Goal: Task Accomplishment & Management: Manage account settings

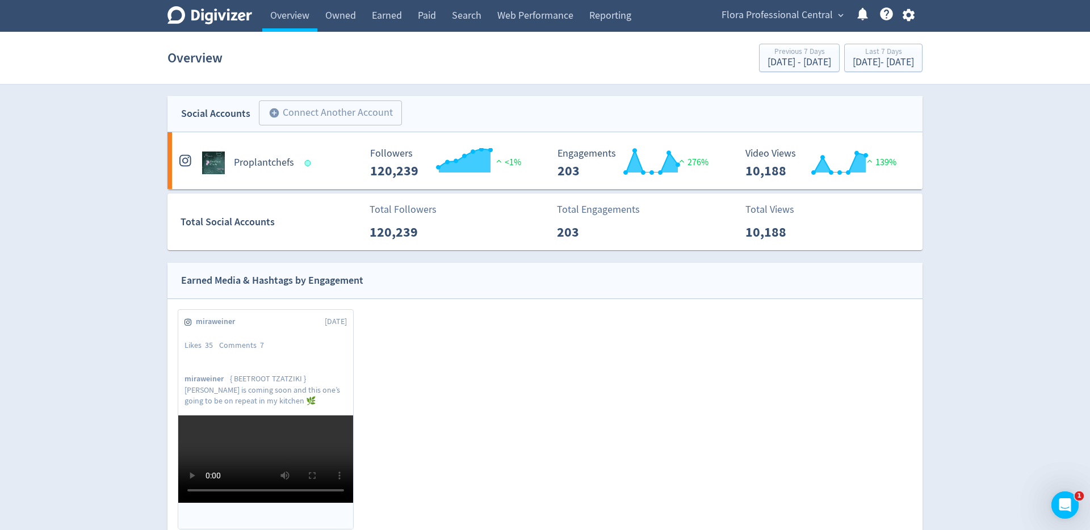
click at [813, 22] on span "Flora Professional Central" at bounding box center [777, 15] width 111 height 18
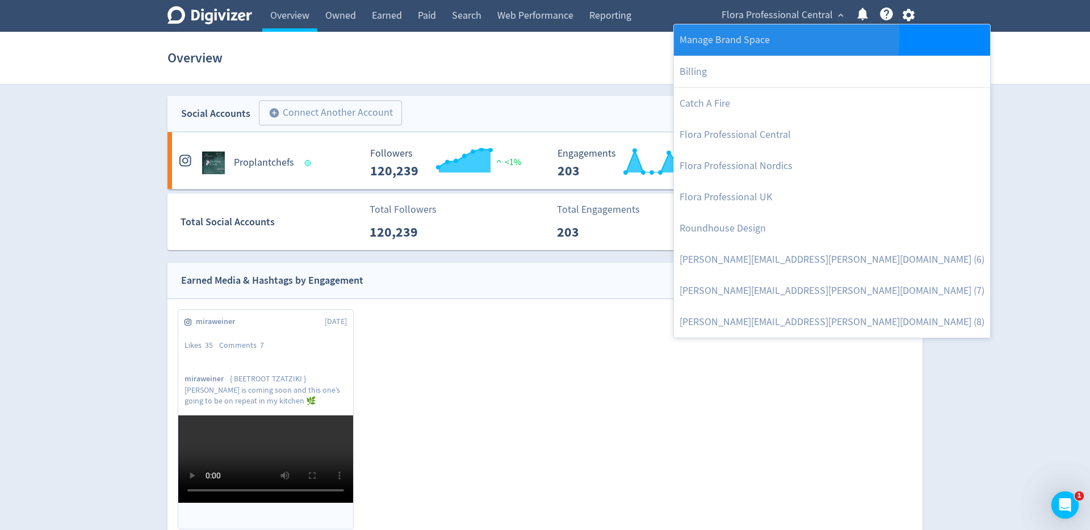
click at [786, 37] on link "Manage Brand Space" at bounding box center [832, 39] width 316 height 31
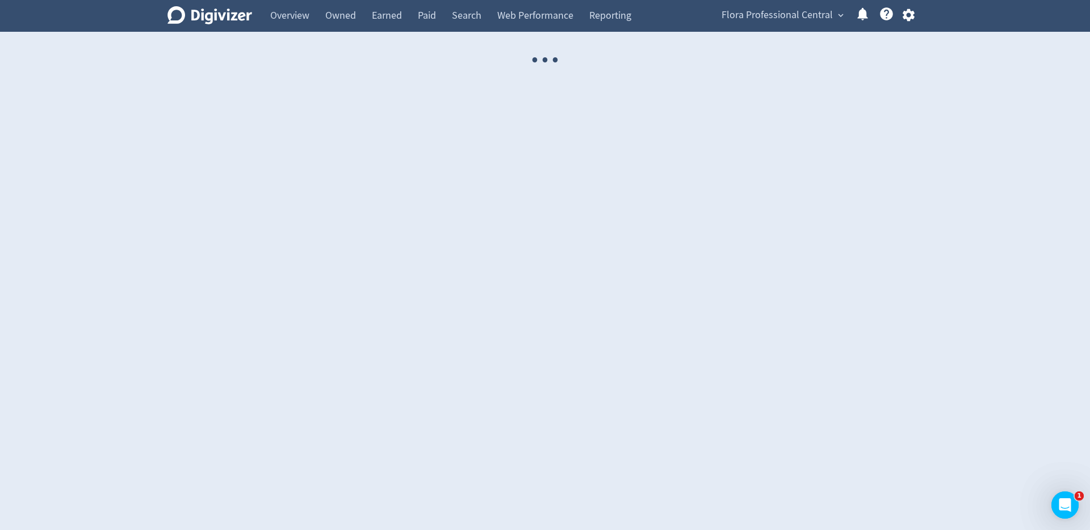
select select "USER"
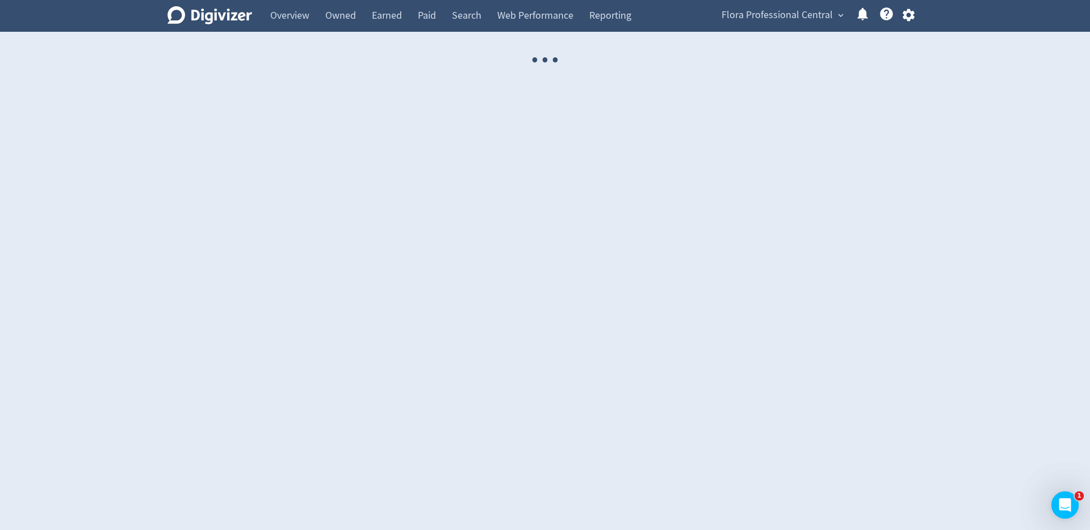
select select "USER"
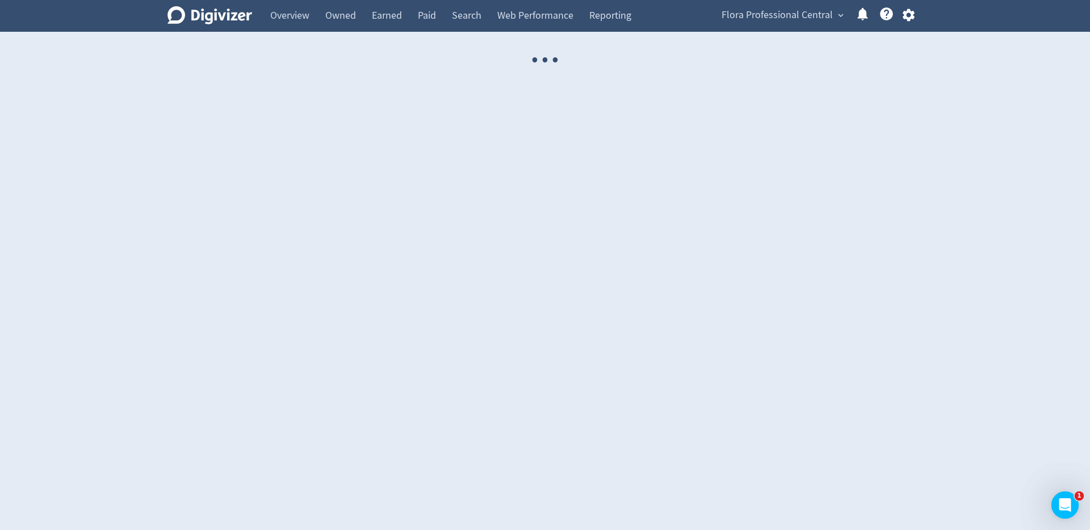
select select "USER"
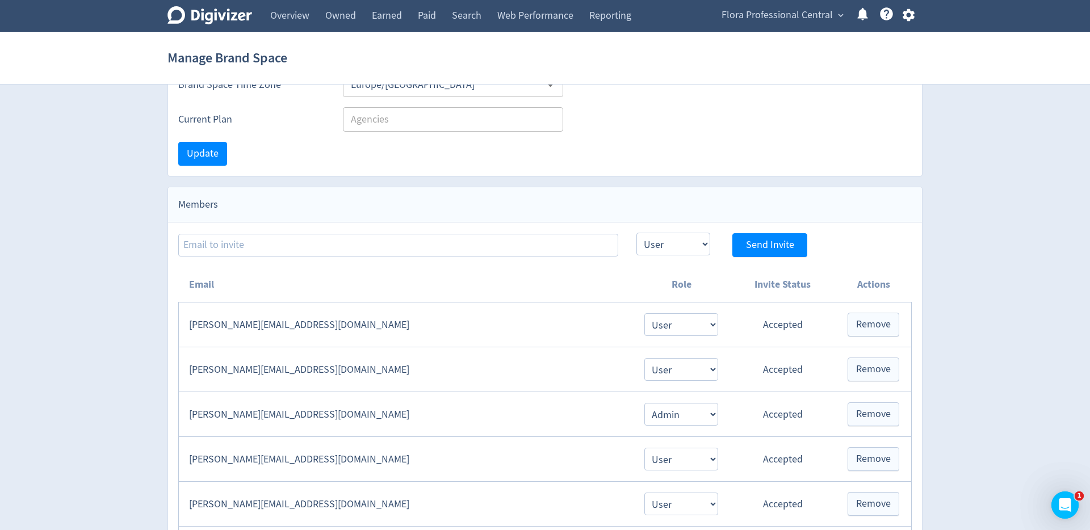
scroll to position [116, 0]
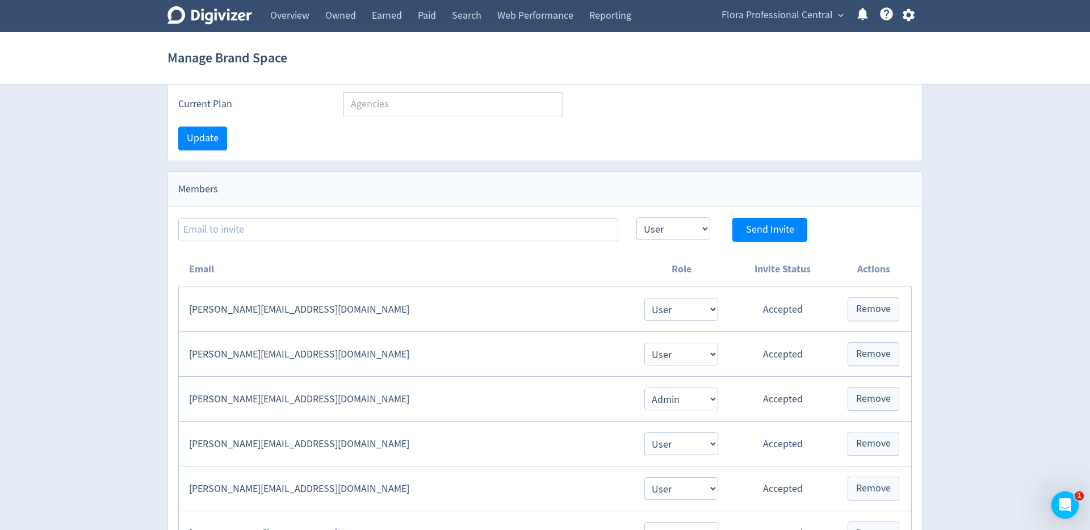
click at [347, 366] on td "[PERSON_NAME][EMAIL_ADDRESS][DOMAIN_NAME]" at bounding box center [406, 354] width 454 height 45
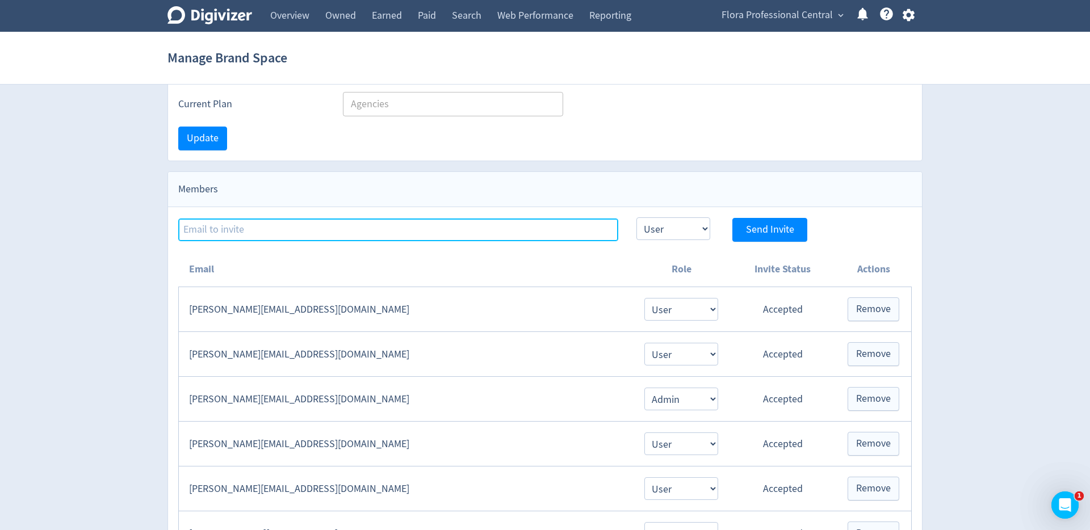
click at [325, 233] on input at bounding box center [398, 230] width 440 height 23
paste input "[EMAIL_ADDRESS][PERSON_NAME][DOMAIN_NAME]"
type input "[EMAIL_ADDRESS][PERSON_NAME][DOMAIN_NAME]"
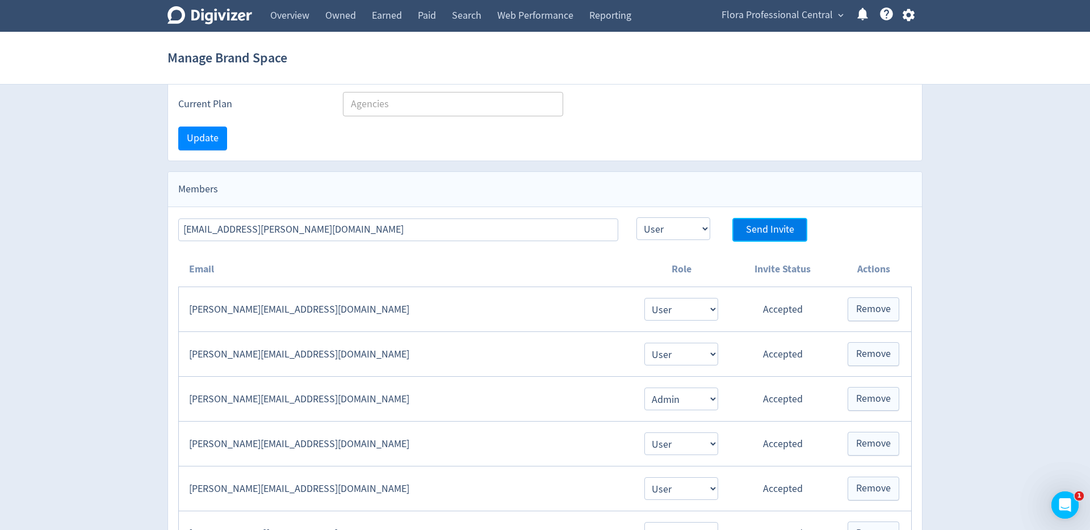
click at [764, 231] on span "Send Invite" at bounding box center [770, 230] width 48 height 10
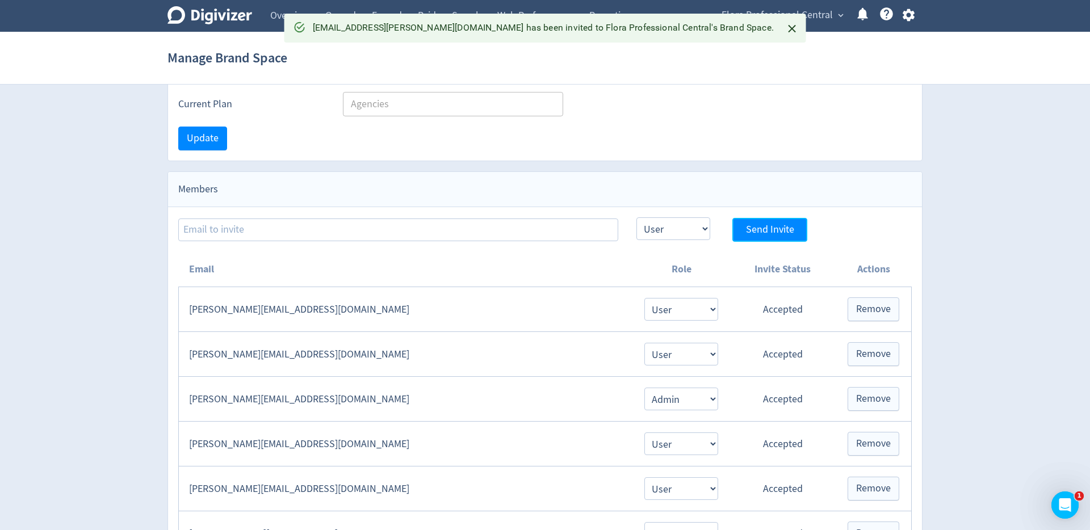
select select "USER"
click at [663, 157] on div "Update" at bounding box center [545, 138] width 754 height 44
